Goal: Task Accomplishment & Management: Manage account settings

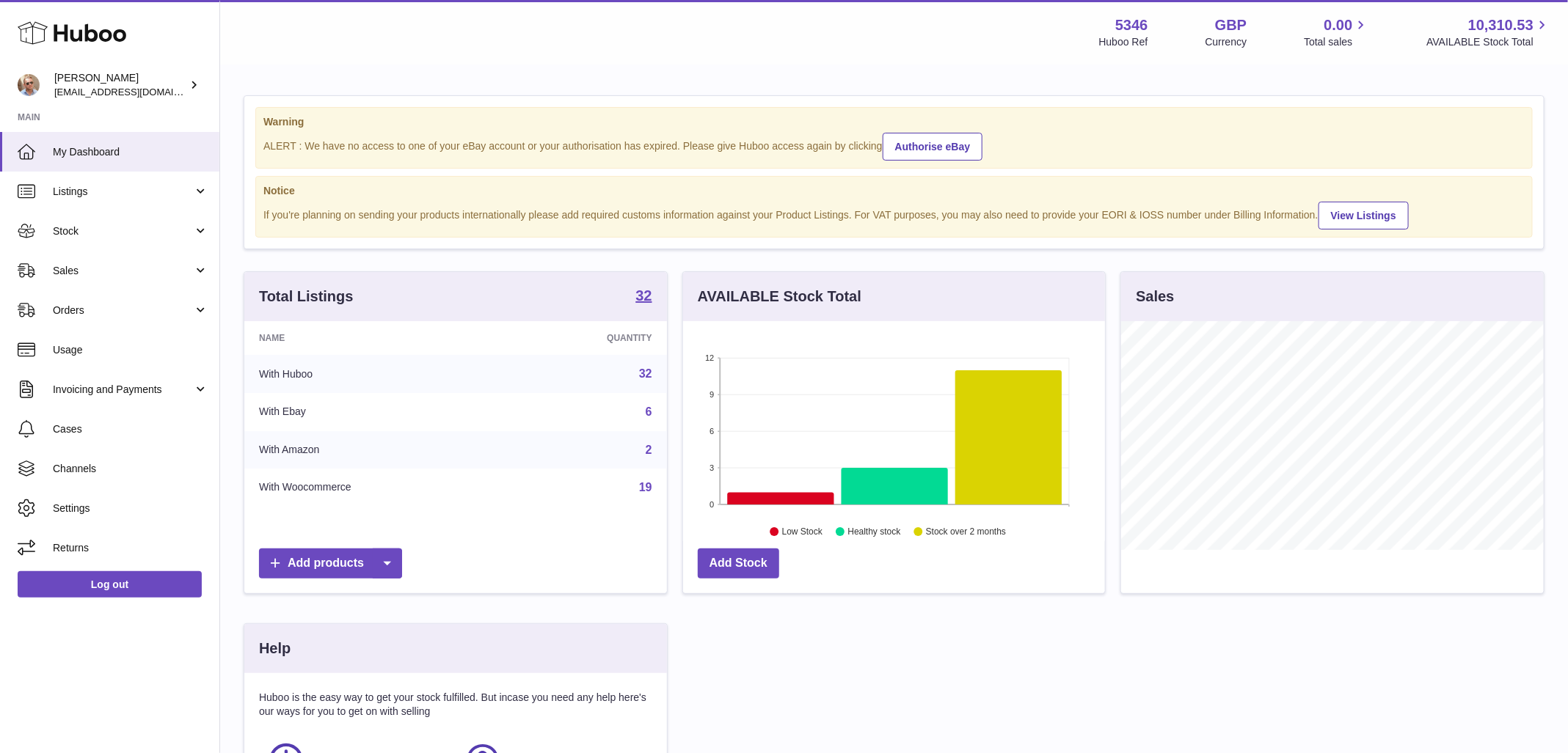
scroll to position [229, 423]
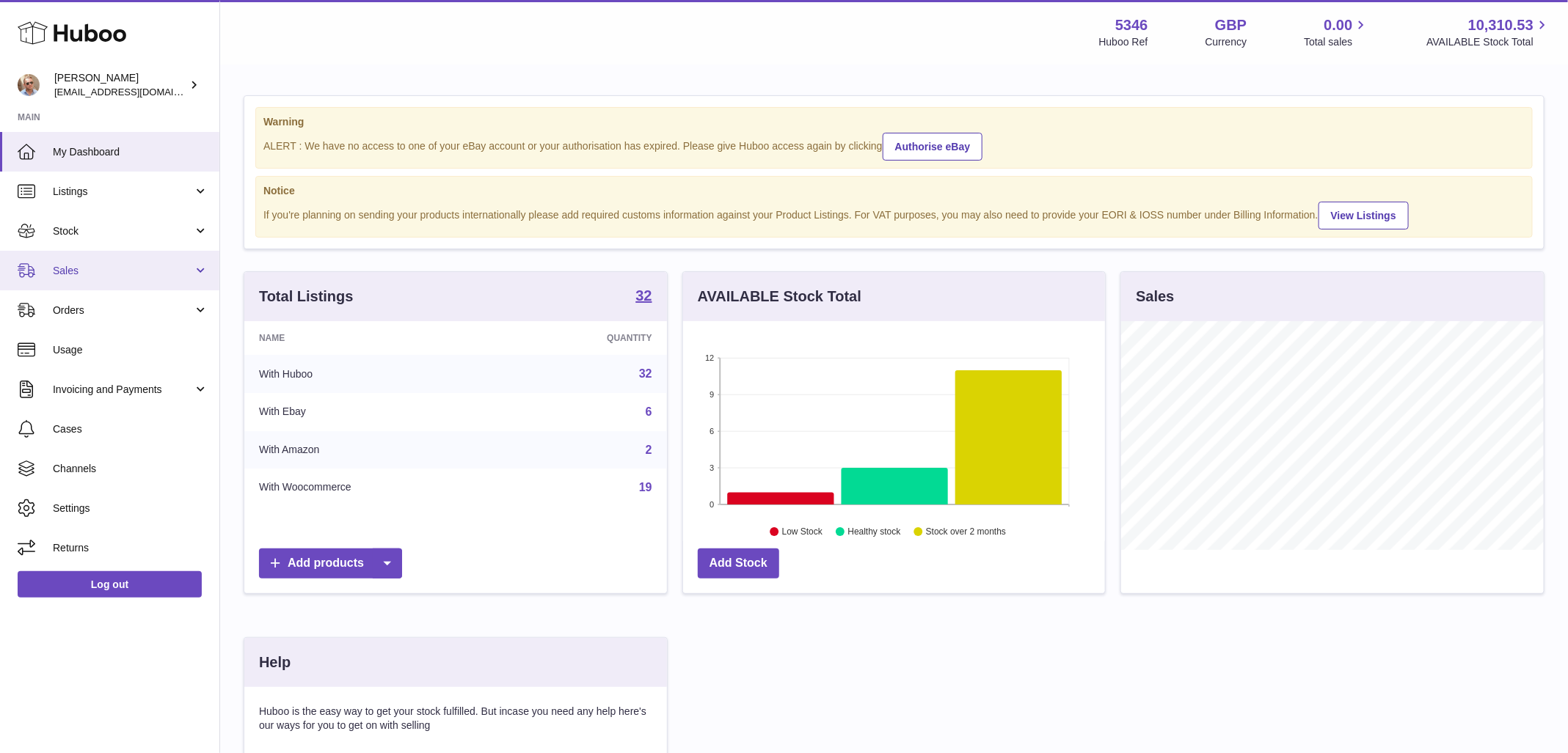
click at [72, 278] on link "Sales" at bounding box center [109, 270] width 220 height 39
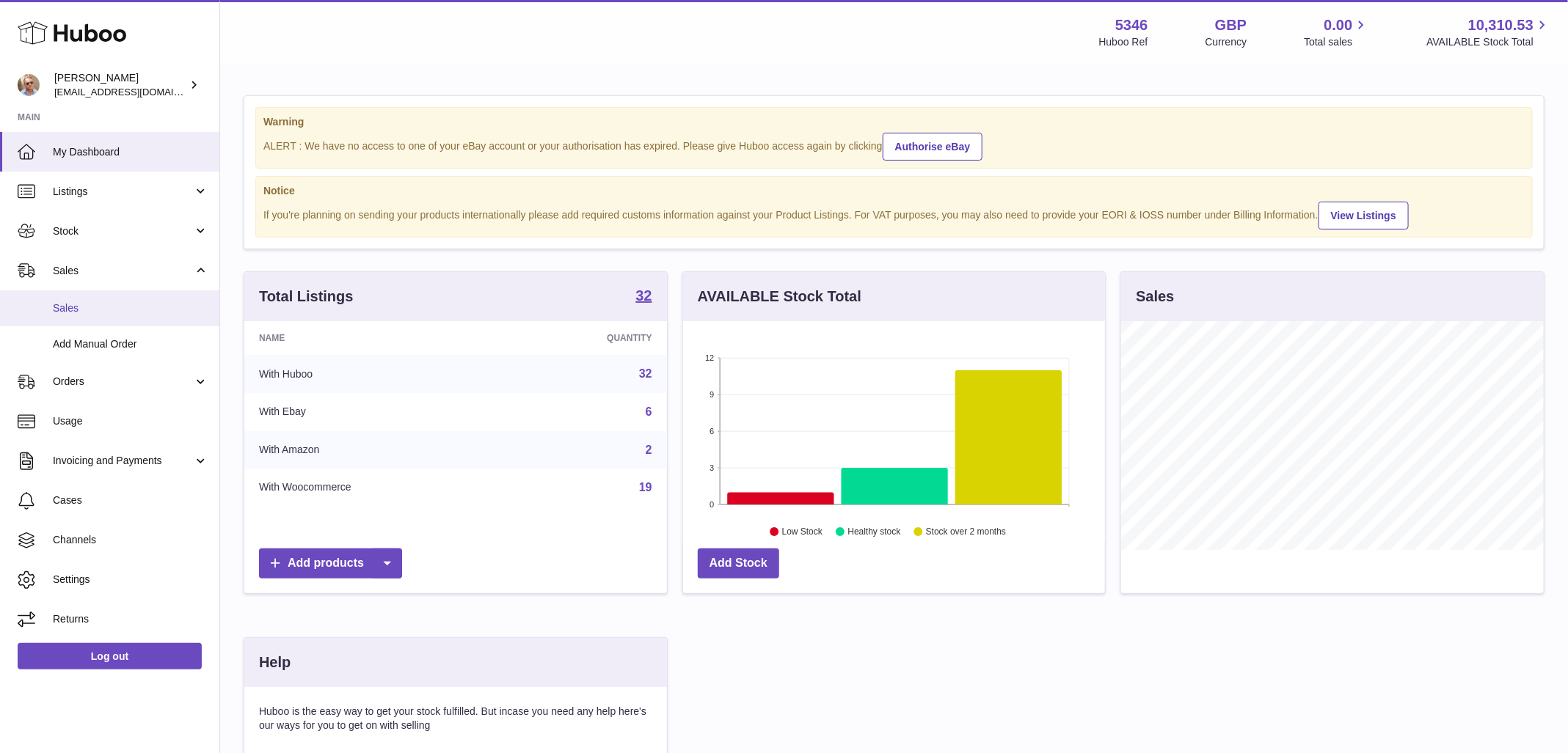
click at [83, 306] on span "Sales" at bounding box center [130, 308] width 155 height 14
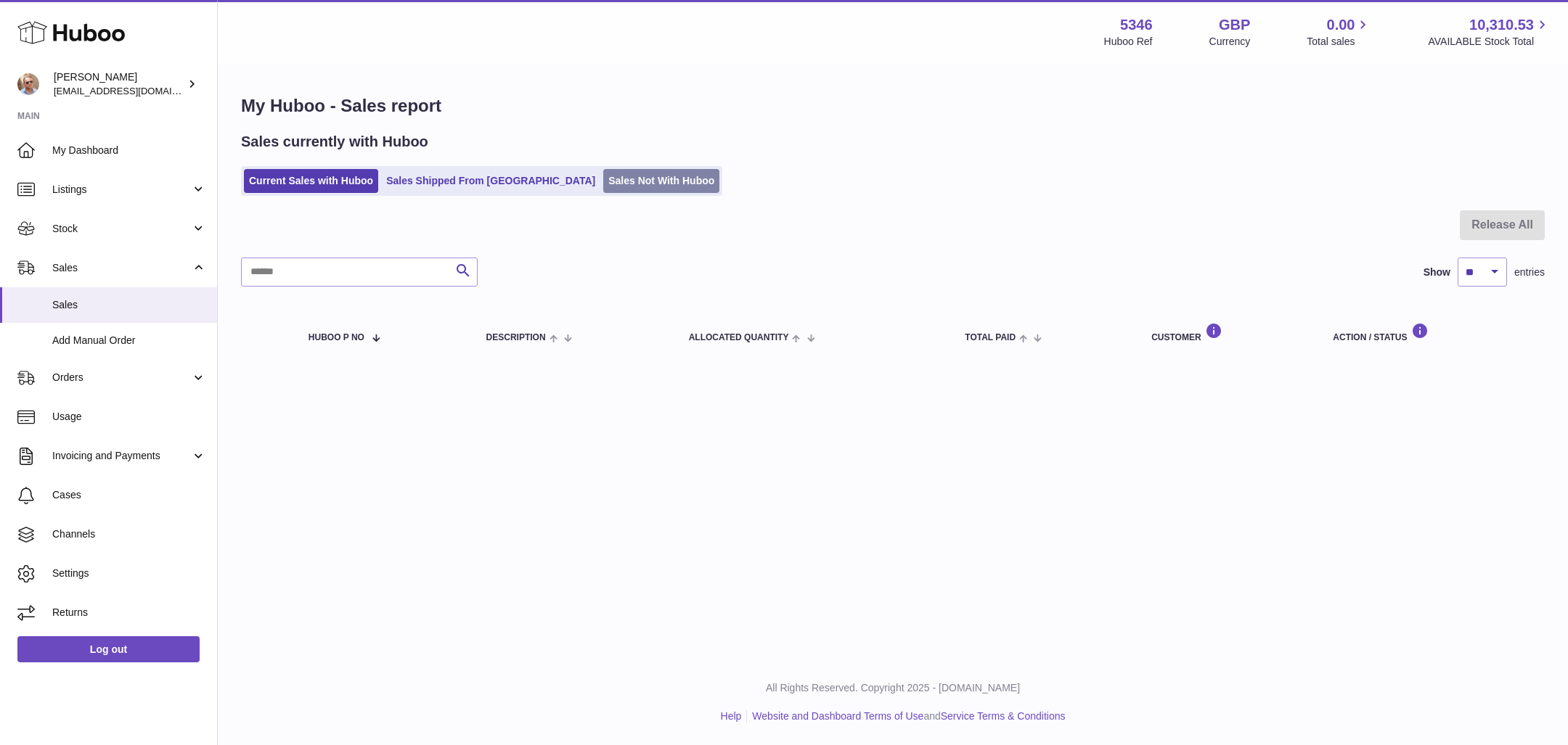
click at [603, 177] on link "Sales Not With Huboo" at bounding box center [661, 181] width 116 height 24
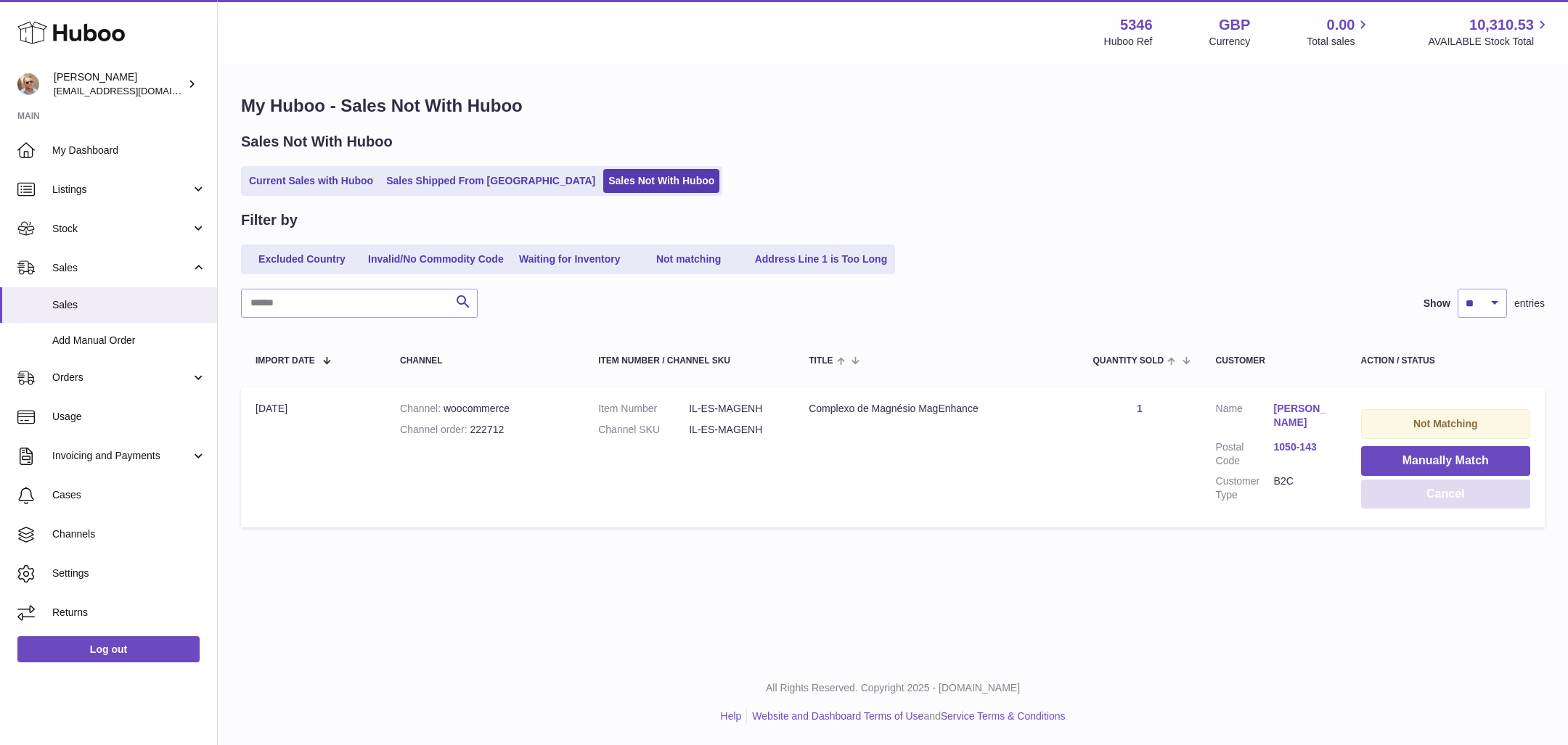
click at [1429, 498] on button "Cancel" at bounding box center [1445, 494] width 169 height 29
